Goal: Task Accomplishment & Management: Manage account settings

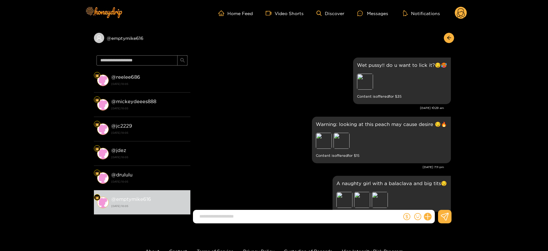
scroll to position [1404, 0]
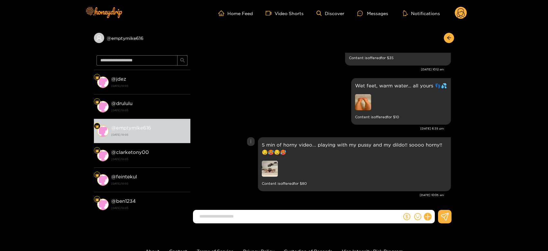
click at [273, 165] on img at bounding box center [270, 169] width 16 height 16
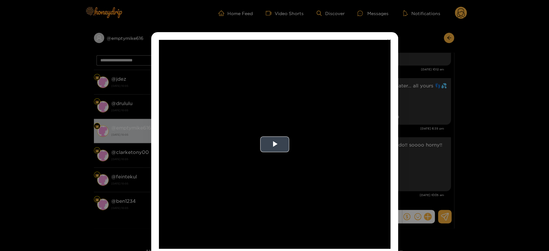
click at [277, 166] on video "Video Player" at bounding box center [275, 144] width 232 height 209
click at [275, 162] on video "Video Player" at bounding box center [275, 144] width 232 height 209
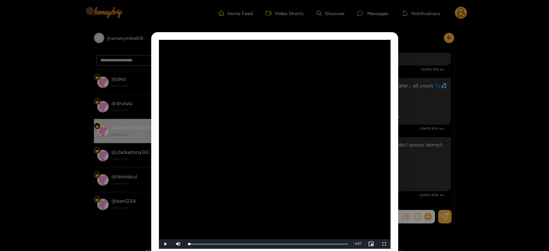
click at [438, 134] on div "**********" at bounding box center [274, 125] width 549 height 251
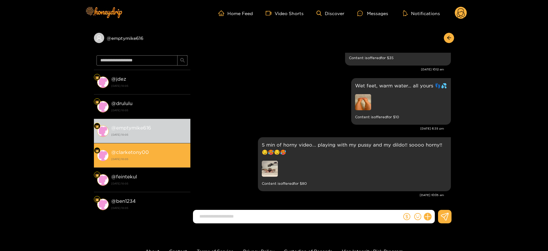
click at [102, 145] on li "@ clarketony00 [DATE] 10:05" at bounding box center [142, 155] width 97 height 24
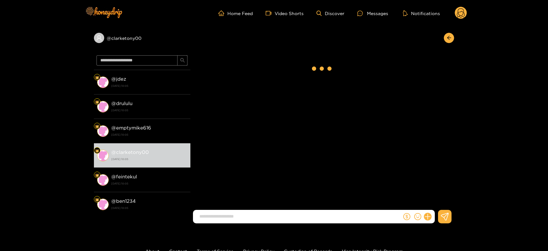
click at [458, 10] on g at bounding box center [461, 13] width 12 height 13
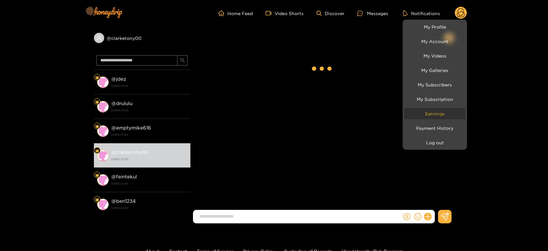
click at [444, 108] on link "Earnings" at bounding box center [434, 113] width 61 height 11
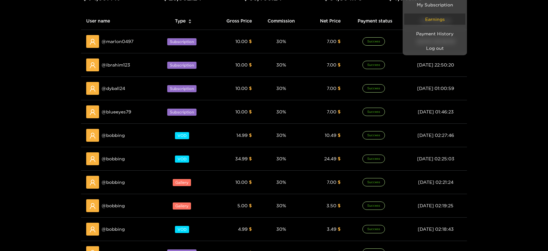
scroll to position [107, 0]
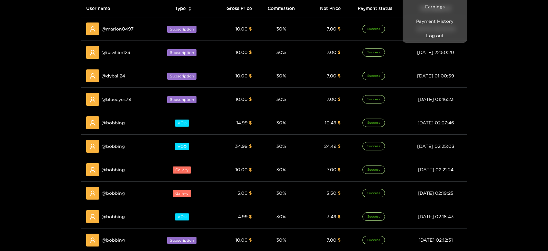
click at [112, 123] on div at bounding box center [274, 125] width 548 height 251
click at [112, 123] on span "@ bobbing" at bounding box center [113, 122] width 23 height 7
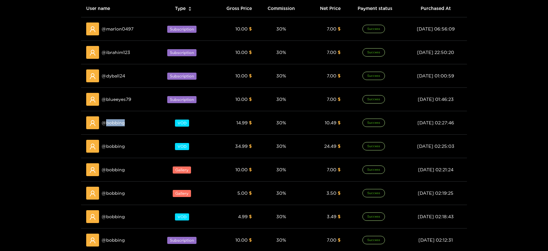
copy span "bobbing"
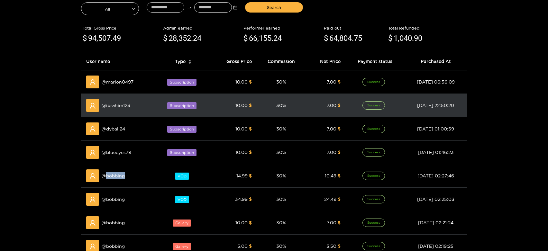
scroll to position [0, 0]
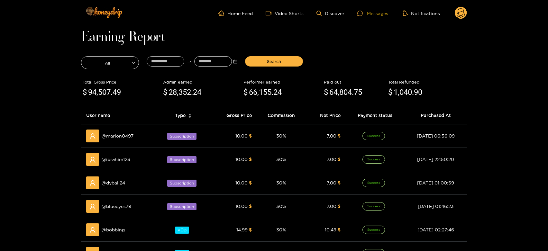
click at [359, 12] on icon at bounding box center [359, 13] width 5 height 5
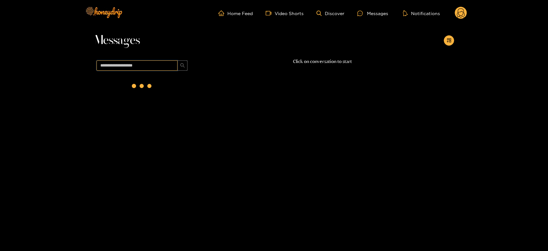
click at [126, 69] on input "text" at bounding box center [137, 65] width 81 height 10
paste input "*******"
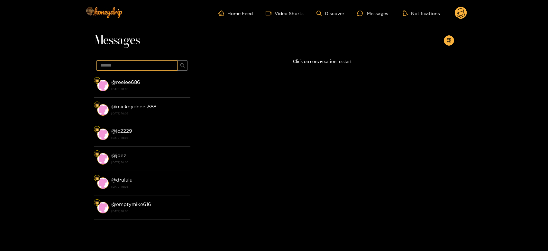
type input "*******"
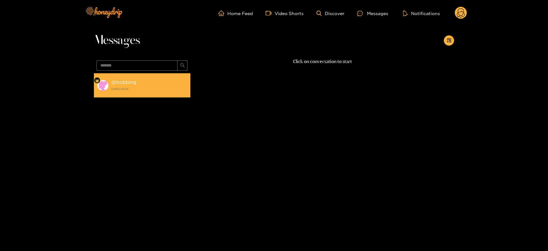
click at [156, 82] on div "@ bobbing [DATE] 10:05" at bounding box center [149, 85] width 76 height 14
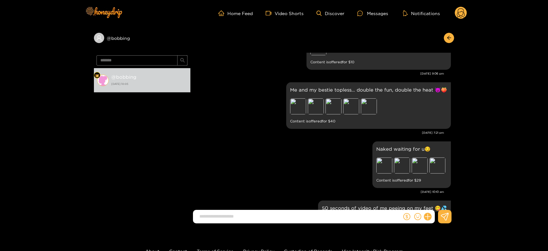
scroll to position [975, 0]
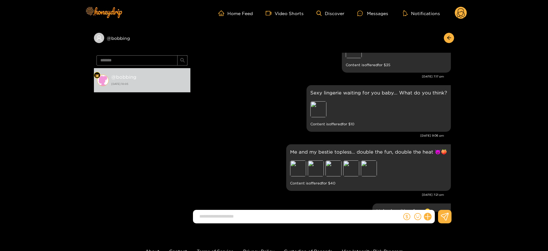
click at [463, 13] on icon at bounding box center [461, 13] width 8 height 11
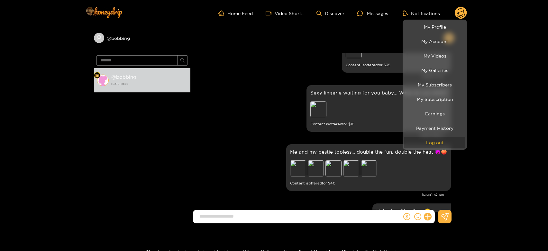
click at [438, 140] on button "Log out" at bounding box center [434, 142] width 61 height 11
